Goal: Transaction & Acquisition: Purchase product/service

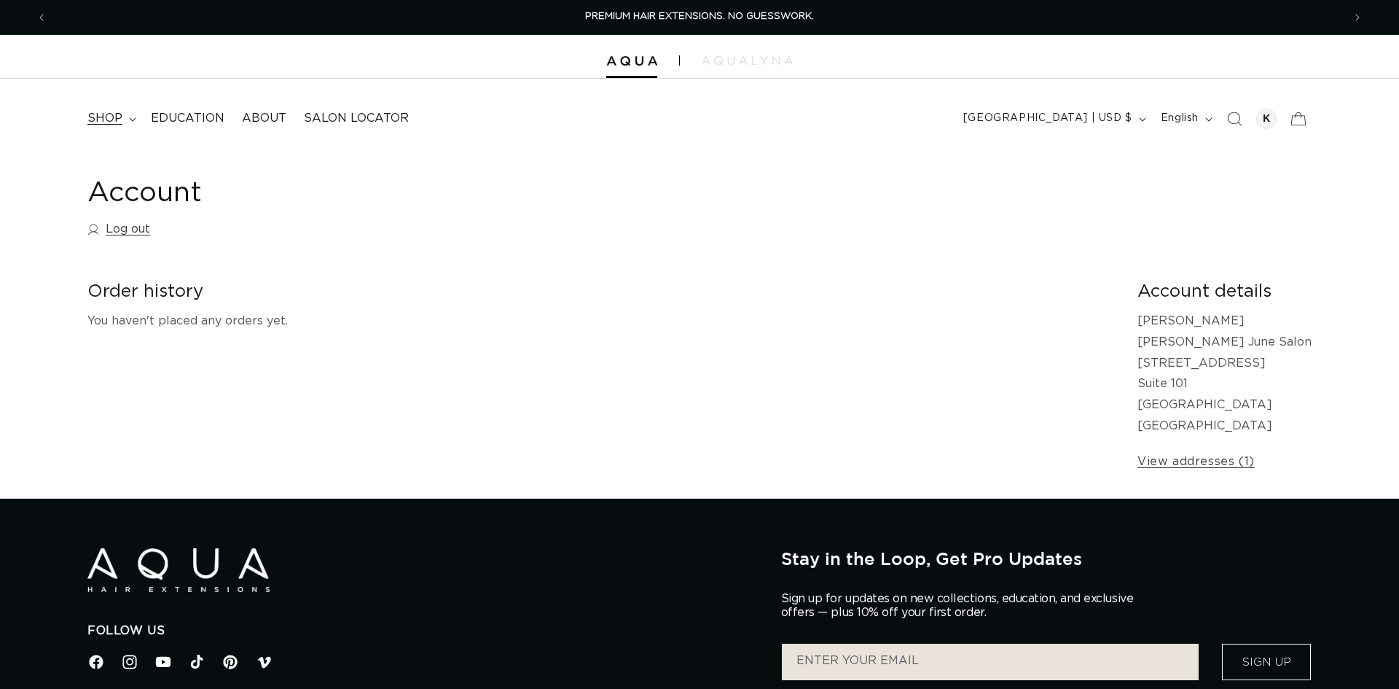
click at [121, 115] on span "shop" at bounding box center [104, 118] width 35 height 15
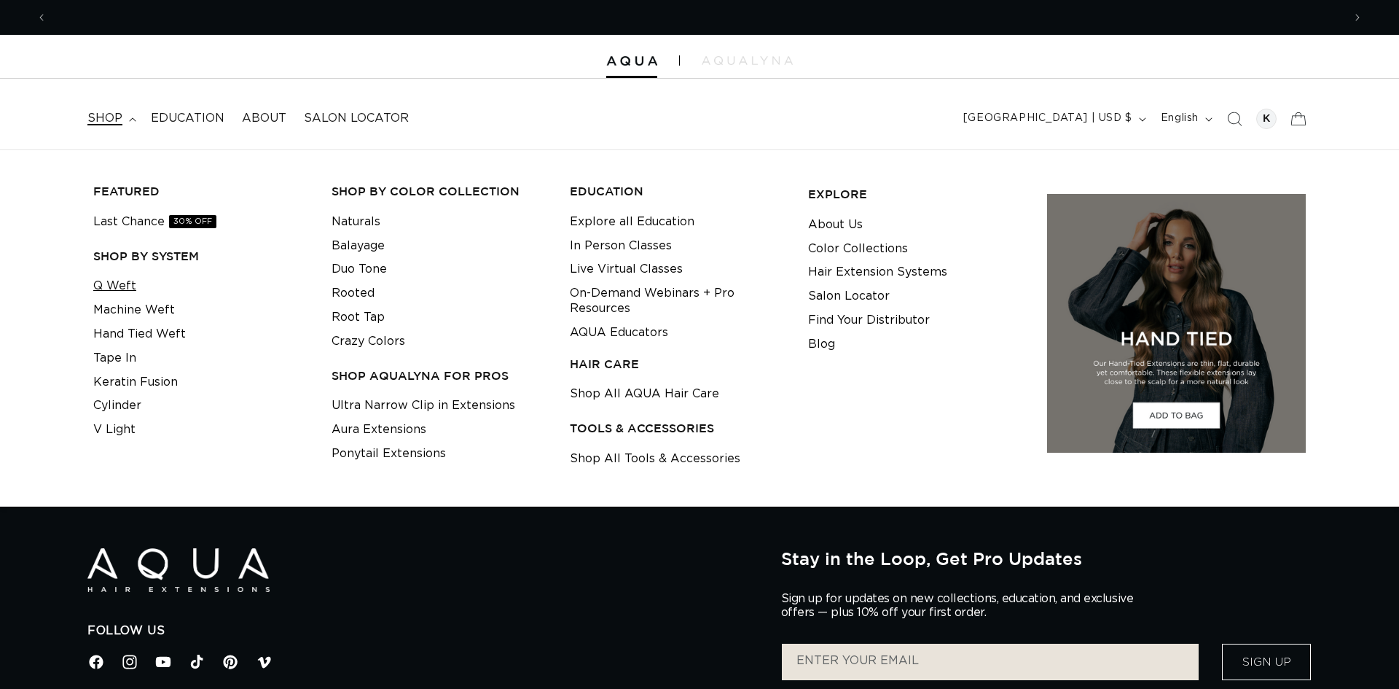
scroll to position [0, 1296]
click at [122, 307] on link "Machine Weft" at bounding box center [134, 310] width 82 height 24
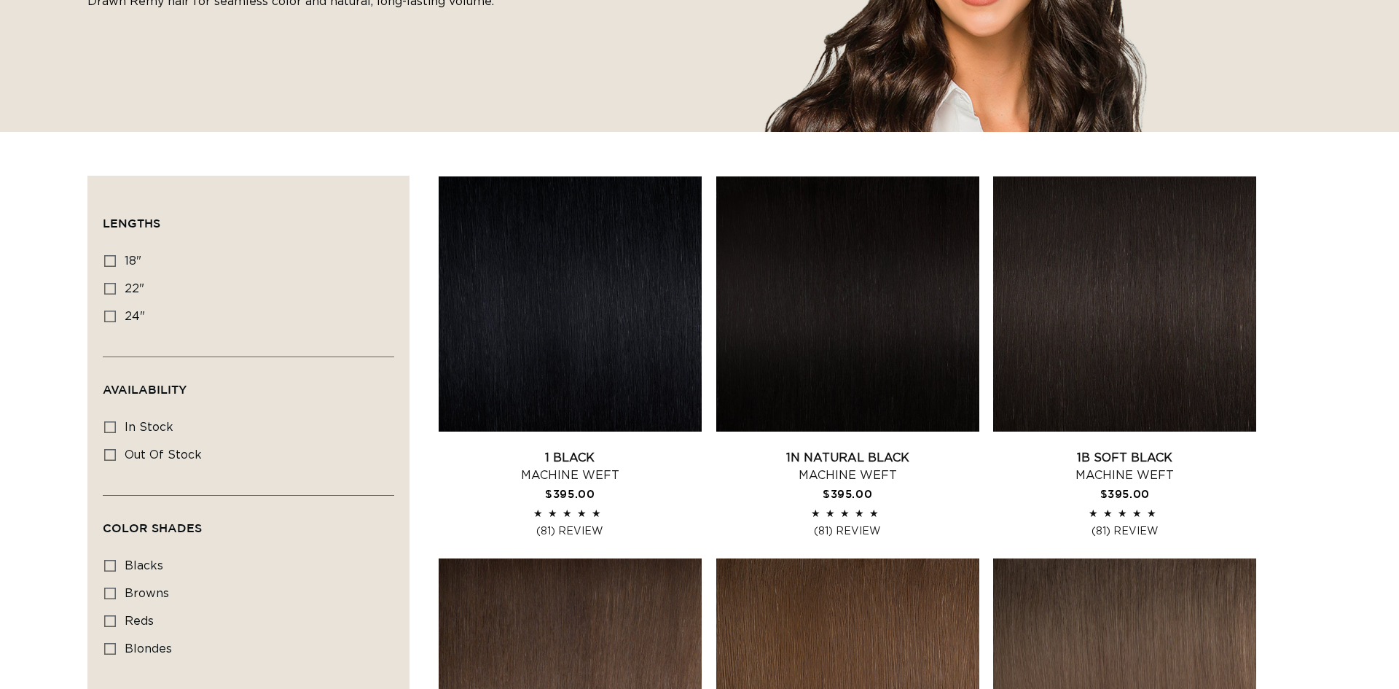
scroll to position [0, 1296]
click at [109, 258] on icon at bounding box center [110, 261] width 12 height 12
click at [109, 258] on input "18" 18" (41 products)" at bounding box center [110, 261] width 12 height 12
checkbox input "true"
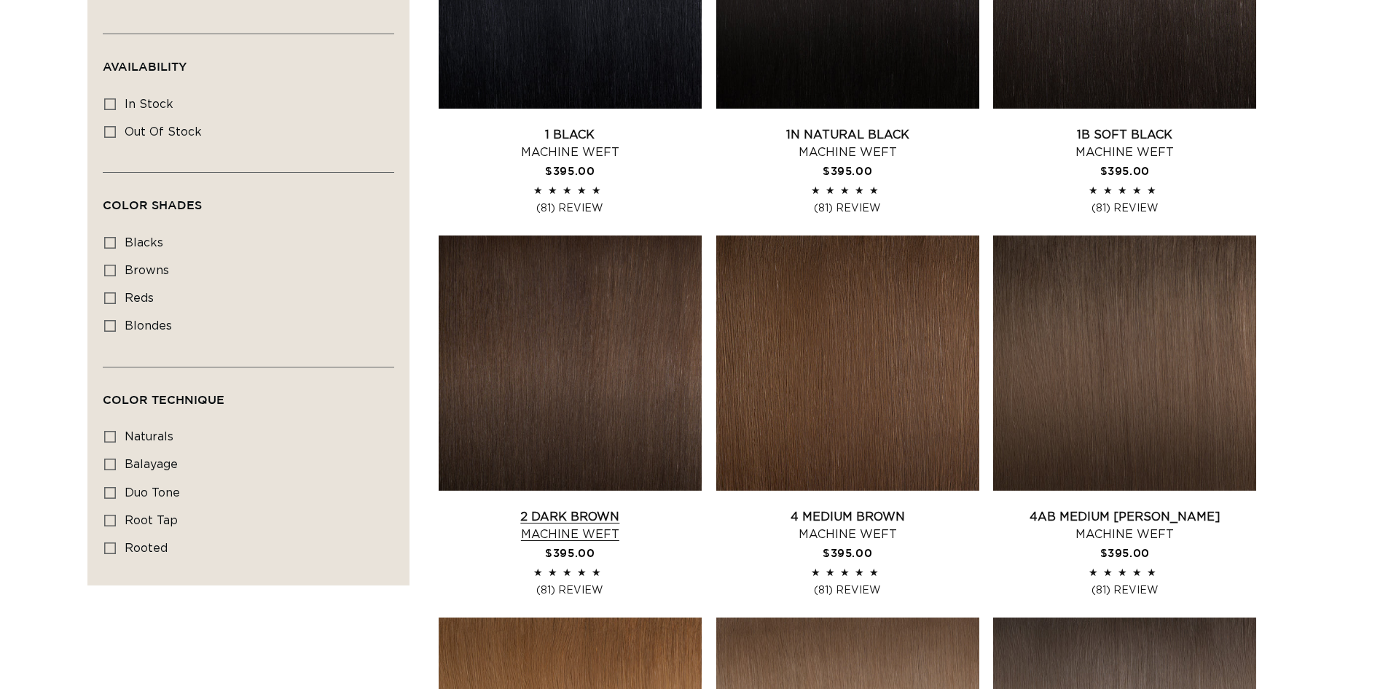
click at [485, 519] on link "2 Dark Brown Machine Weft" at bounding box center [570, 525] width 263 height 35
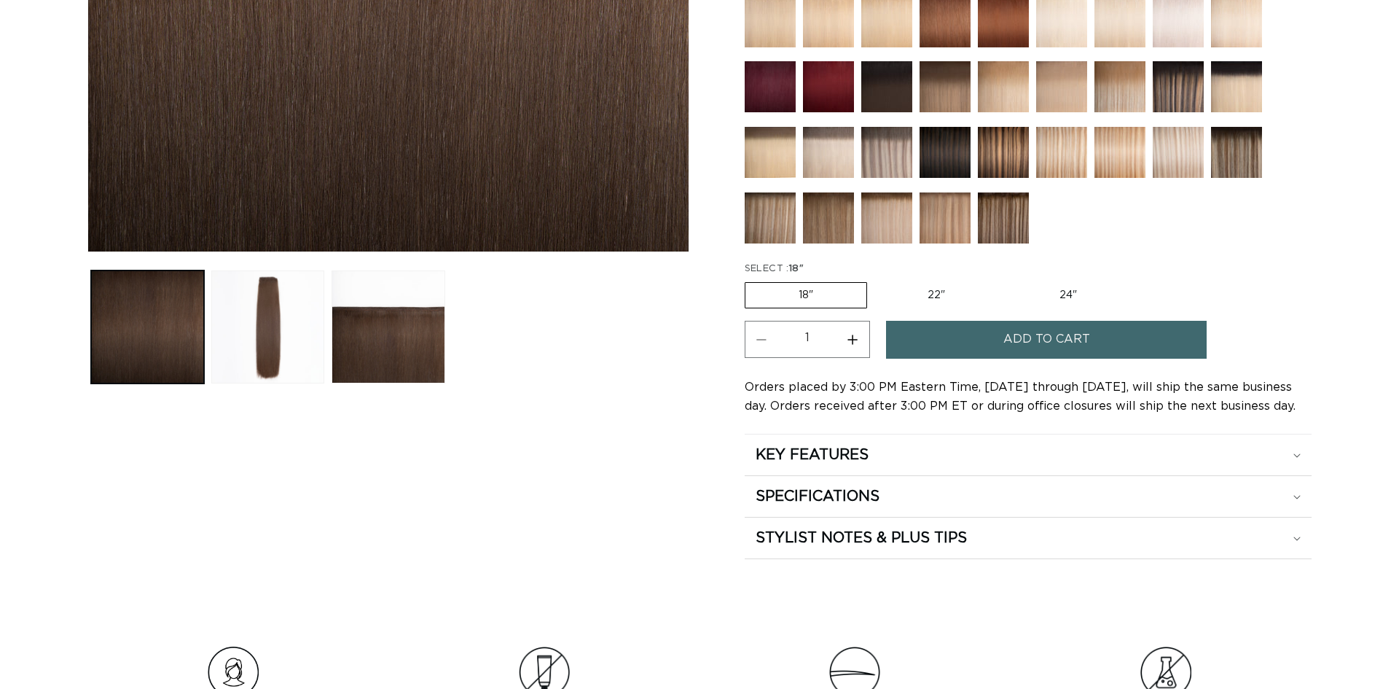
scroll to position [517, 0]
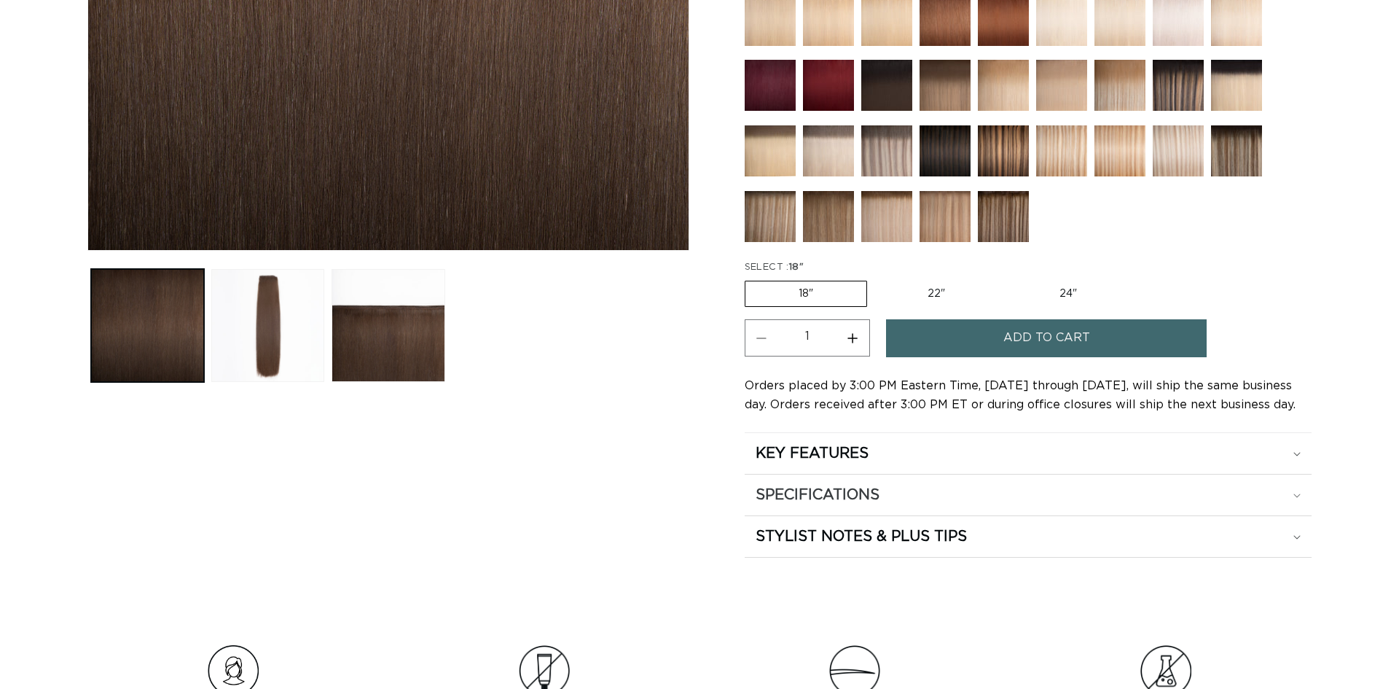
click at [1293, 497] on icon at bounding box center [1296, 495] width 7 height 4
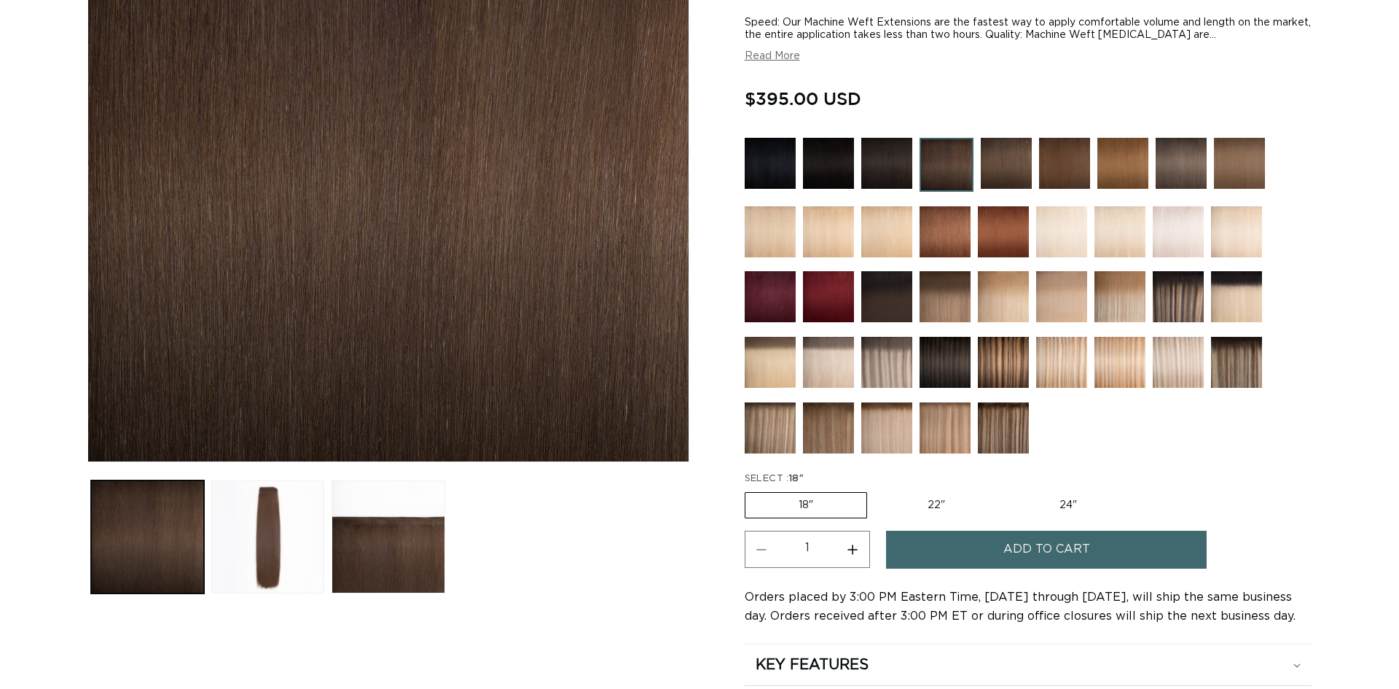
scroll to position [324, 0]
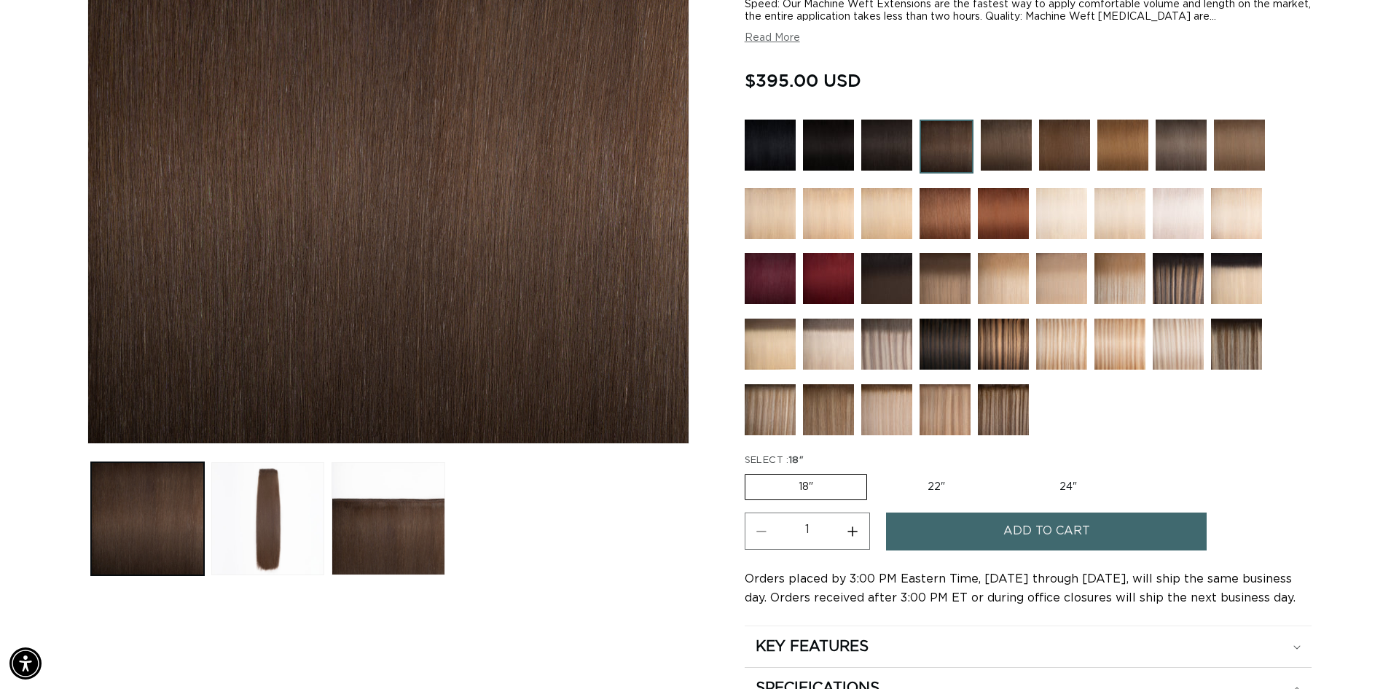
click at [1069, 539] on span "Add to cart" at bounding box center [1046, 530] width 87 height 37
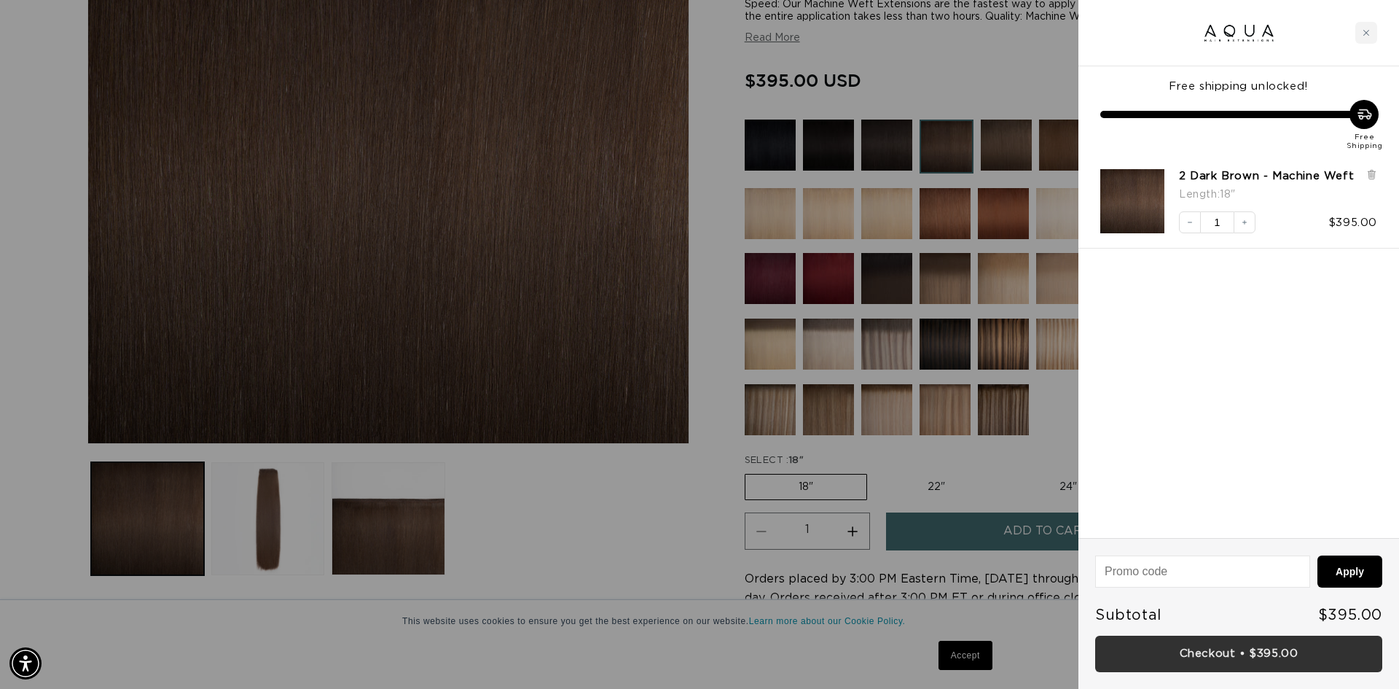
scroll to position [0, 1296]
click at [1227, 666] on link "Checkout • $395.00" at bounding box center [1238, 653] width 287 height 37
